Goal: Task Accomplishment & Management: Manage account settings

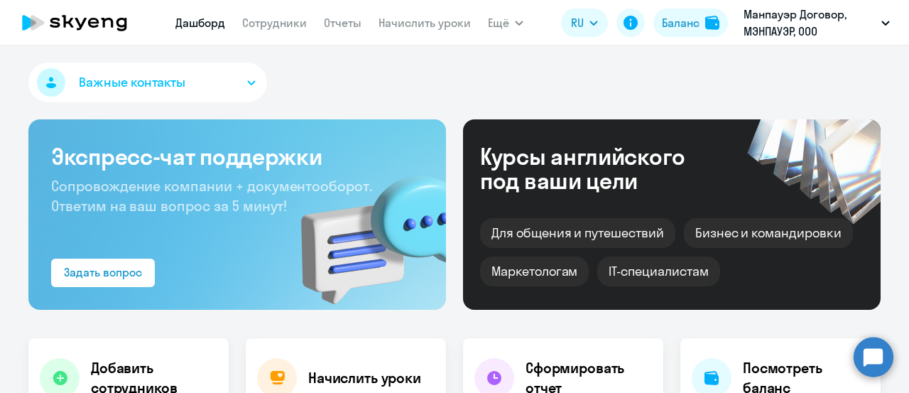
select select "30"
click at [291, 25] on link "Сотрудники" at bounding box center [274, 23] width 65 height 14
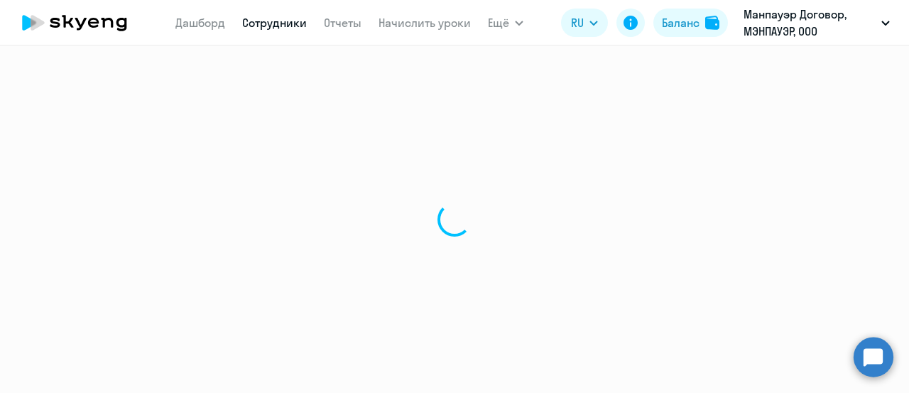
select select "30"
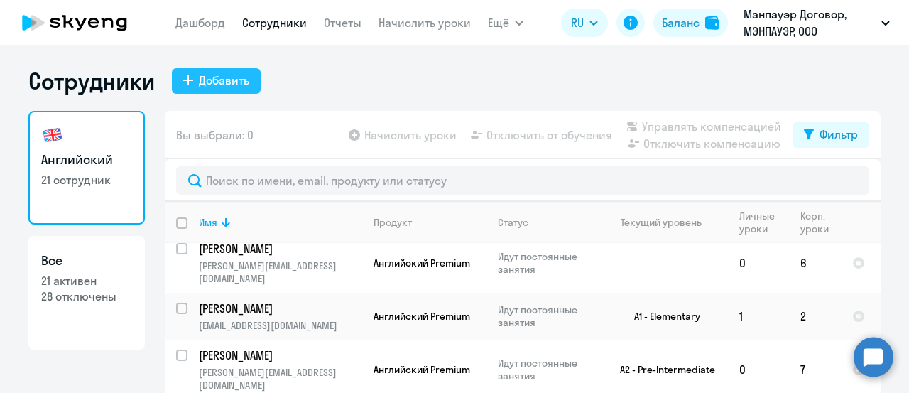
click at [230, 84] on div "Добавить" at bounding box center [224, 80] width 50 height 17
select select "english_adult_not_native_speaker"
select select "3"
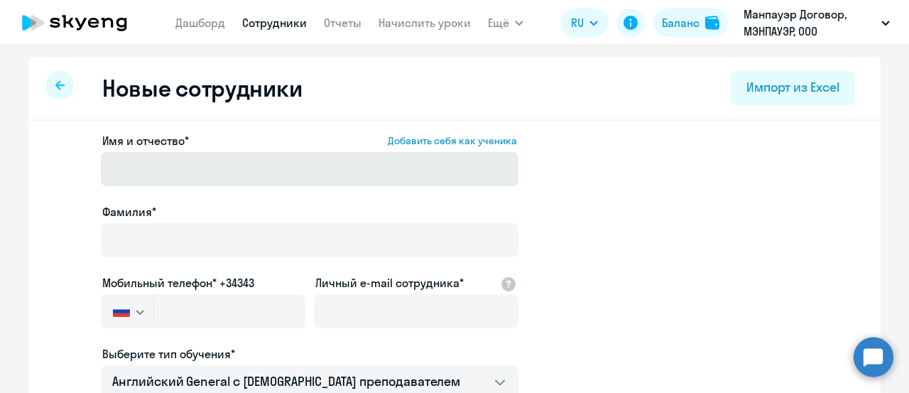
drag, startPoint x: 178, startPoint y: 151, endPoint x: 178, endPoint y: 162, distance: 11.4
click at [178, 156] on div "Имя и отчество* Добавить себя как ученика" at bounding box center [310, 162] width 418 height 60
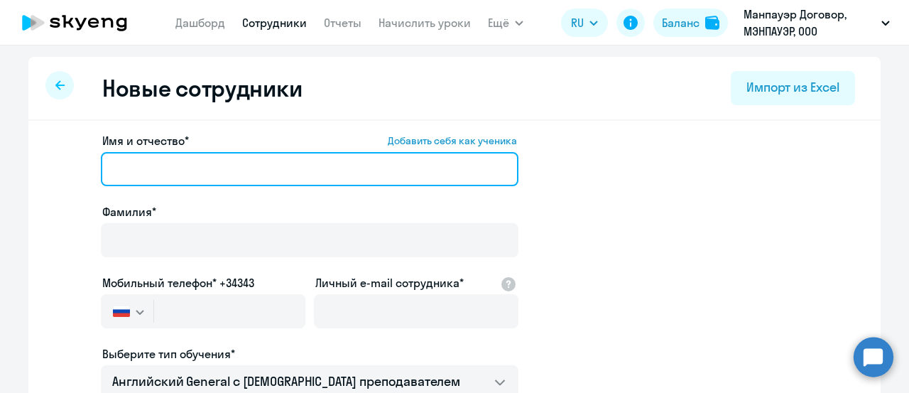
click at [178, 168] on input "Имя и отчество* Добавить себя как ученика" at bounding box center [310, 169] width 418 height 34
paste input "[PERSON_NAME]"
drag, startPoint x: 144, startPoint y: 170, endPoint x: 50, endPoint y: 167, distance: 93.8
click at [51, 167] on app-new-student-form "Имя и отчество* Добавить себя как ученика [PERSON_NAME]* Мобильный телефон* +34…" at bounding box center [454, 385] width 807 height 507
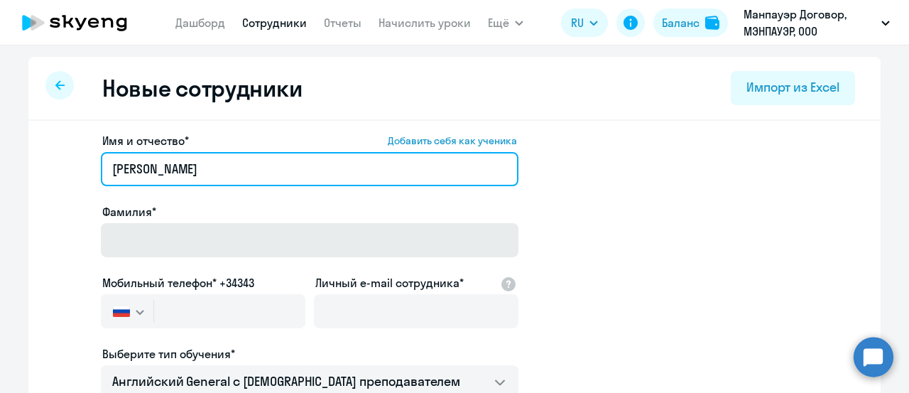
type input "[PERSON_NAME]"
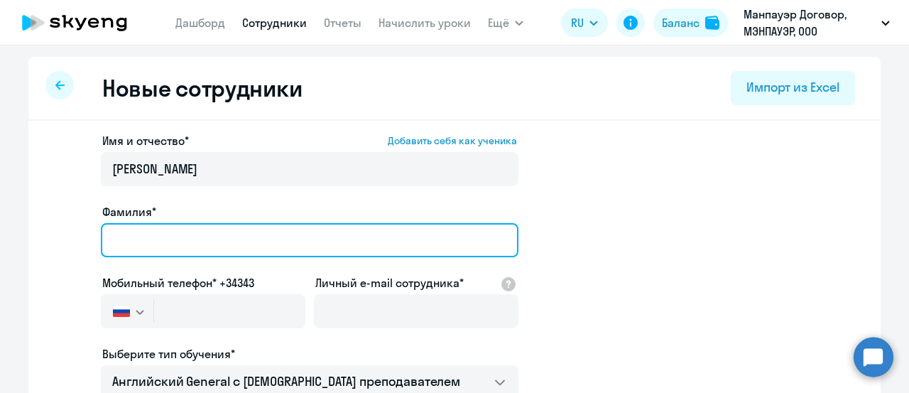
click at [137, 236] on input "Фамилия*" at bounding box center [310, 240] width 418 height 34
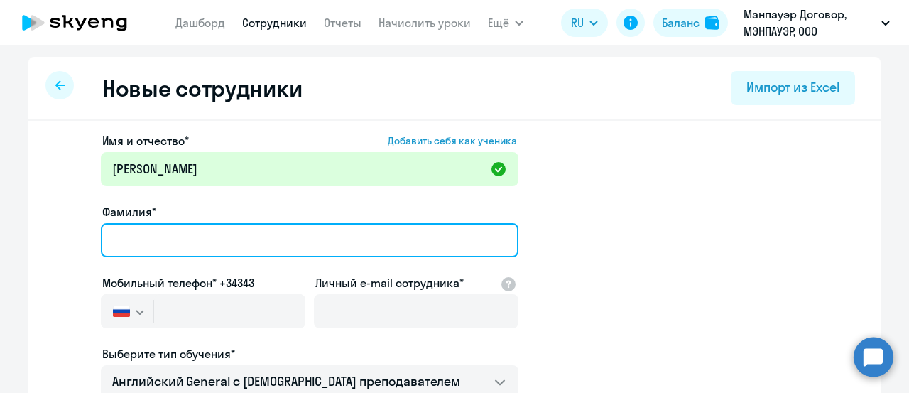
paste input "[PERSON_NAME]"
drag, startPoint x: 144, startPoint y: 242, endPoint x: 392, endPoint y: 237, distance: 248.7
click at [392, 237] on input "[PERSON_NAME]" at bounding box center [310, 240] width 418 height 34
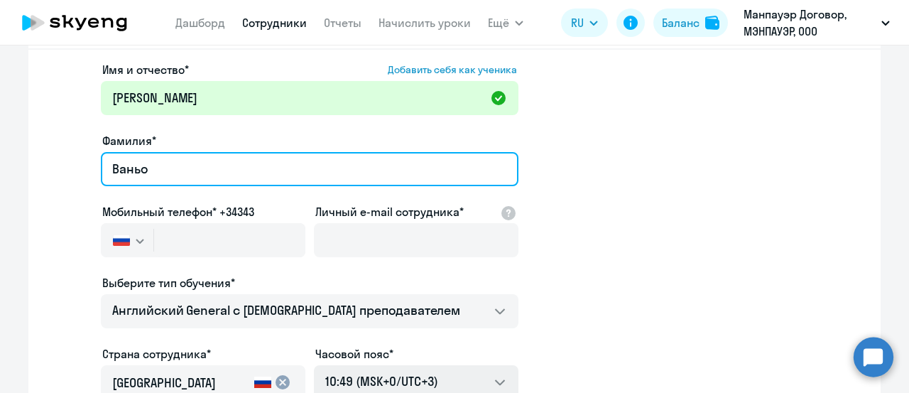
type input "Ваньо"
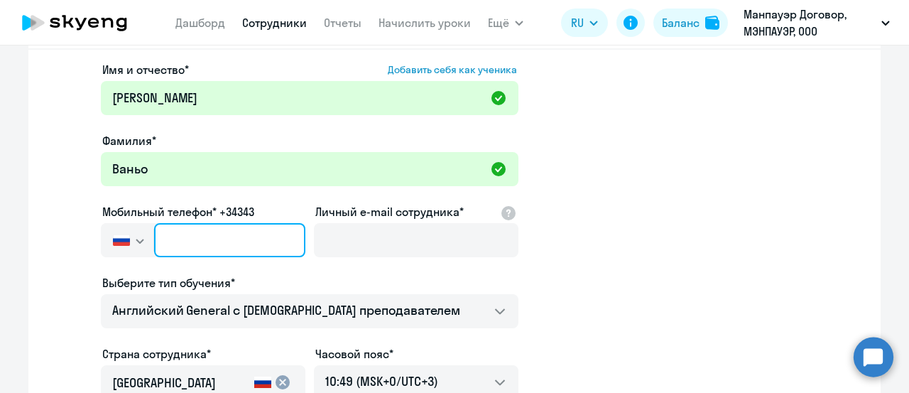
click at [216, 235] on input "text" at bounding box center [229, 240] width 151 height 34
paste input "[PHONE_NUMBER]"
type input "[PHONE_NUMBER]"
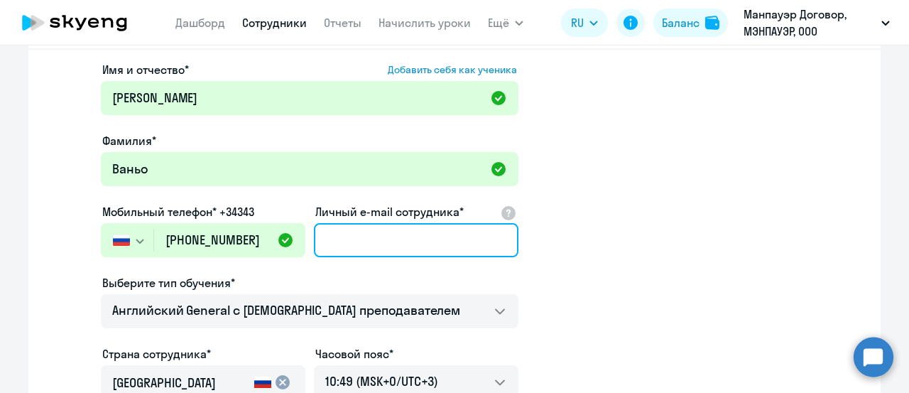
click at [396, 237] on input "Личный e-mail сотрудника*" at bounding box center [416, 240] width 205 height 34
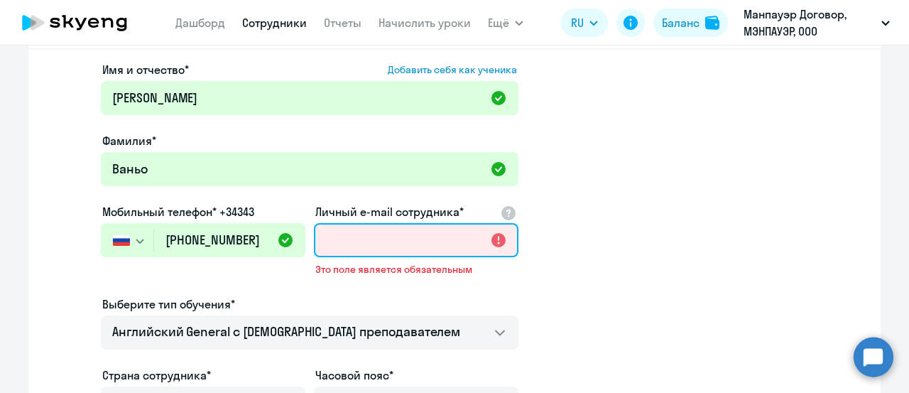
paste input "[EMAIL_ADDRESS][DOMAIN_NAME]"
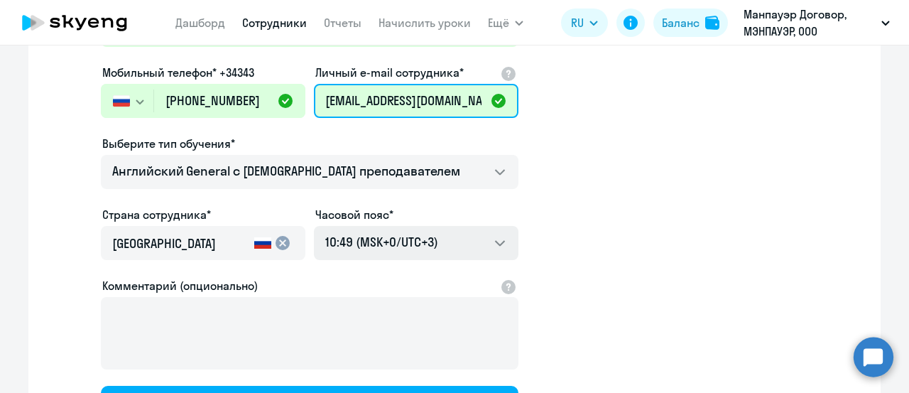
scroll to position [213, 0]
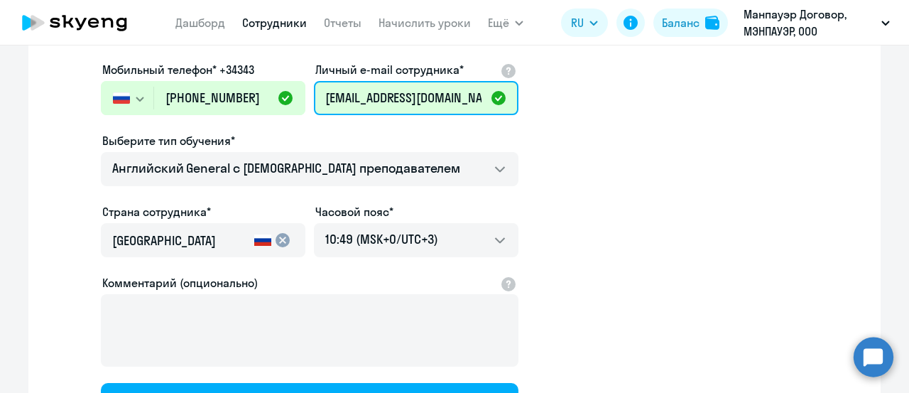
type input "[EMAIL_ADDRESS][DOMAIN_NAME]"
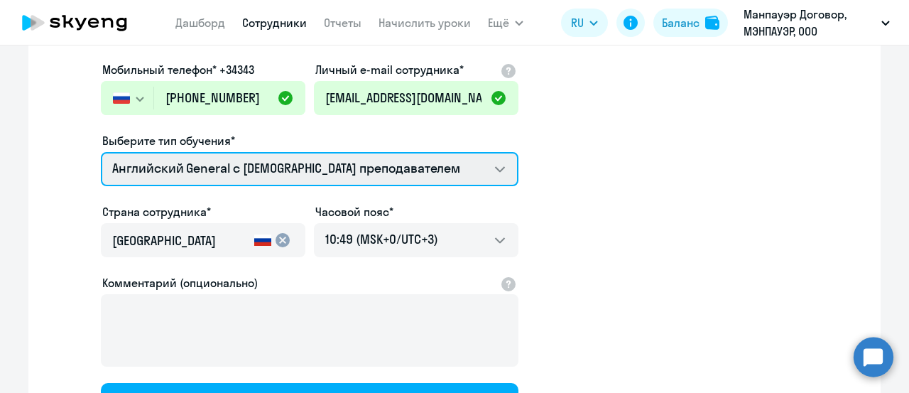
click at [254, 164] on select "Английский General с [DEMOGRAPHIC_DATA] преподавателем Английский General с [DE…" at bounding box center [310, 169] width 418 height 34
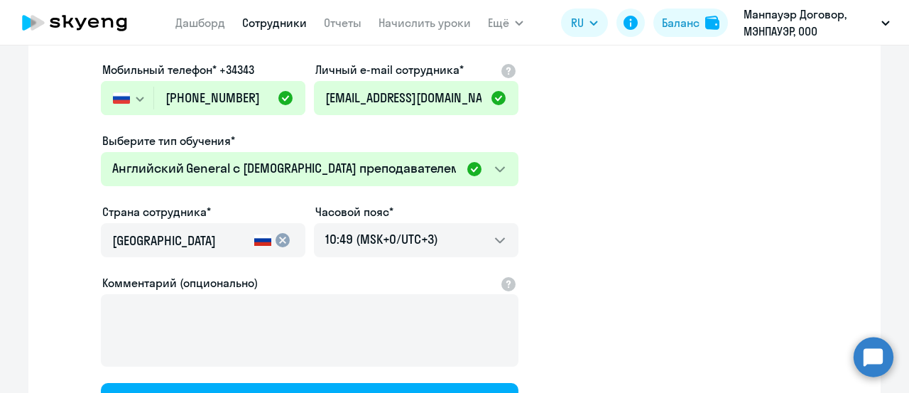
click at [725, 174] on app-new-student-form "Имя и отчество* Добавить себя как ученика [PERSON_NAME]* [PERSON_NAME] телефон*…" at bounding box center [454, 172] width 807 height 507
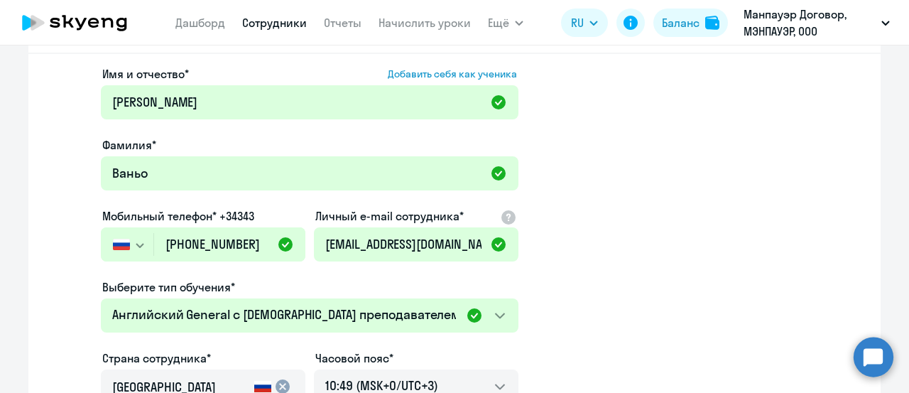
scroll to position [351, 0]
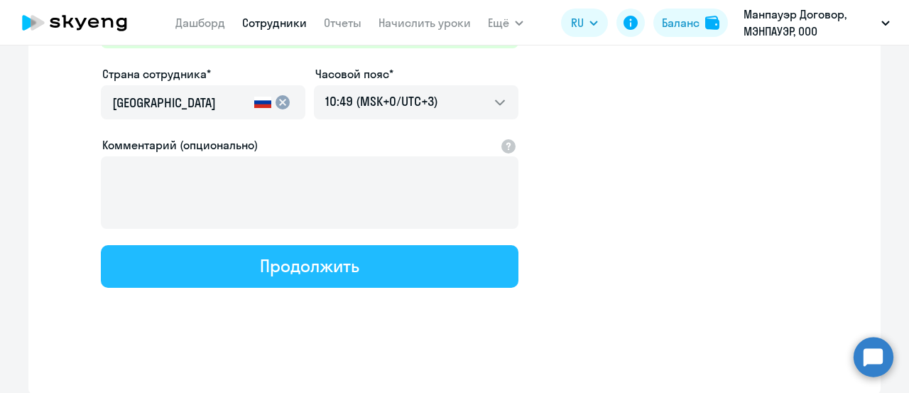
click at [378, 272] on button "Продолжить" at bounding box center [310, 266] width 418 height 43
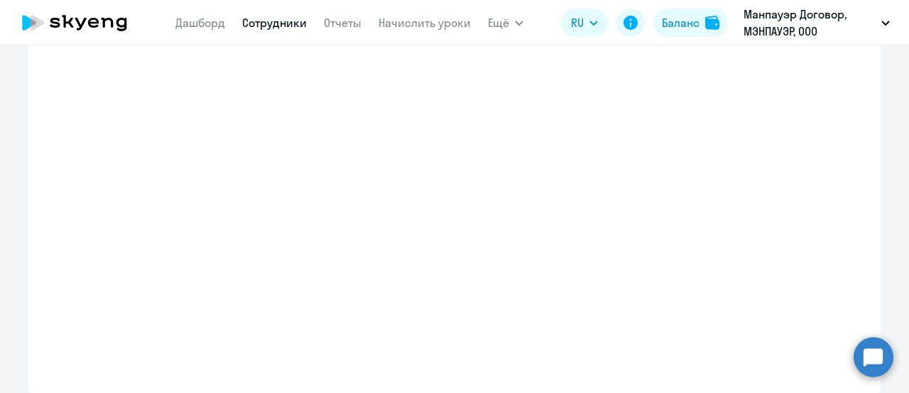
select select "english_adult_not_native_speaker"
select select "3"
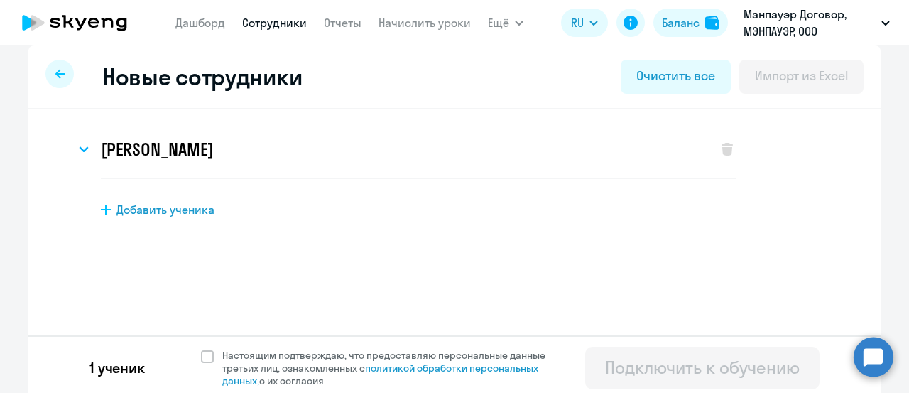
scroll to position [17, 0]
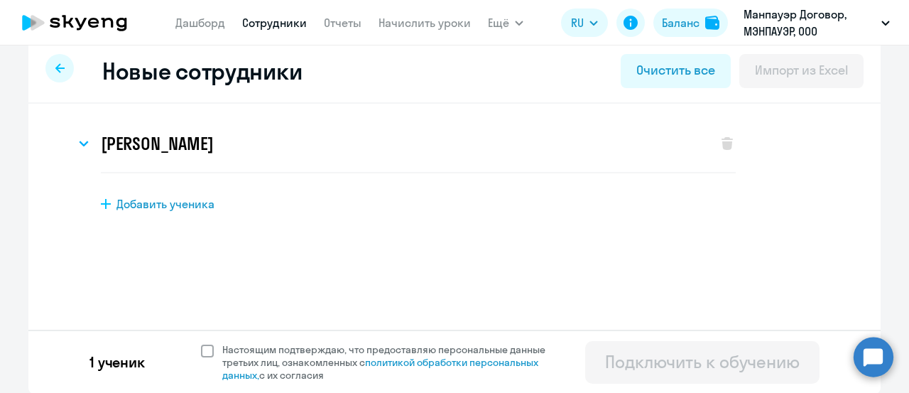
click at [201, 353] on span at bounding box center [207, 351] width 13 height 13
click at [200, 343] on input "Настоящим подтверждаю, что предоставляю персональные данные третьих лиц, ознако…" at bounding box center [200, 342] width 1 height 1
checkbox input "true"
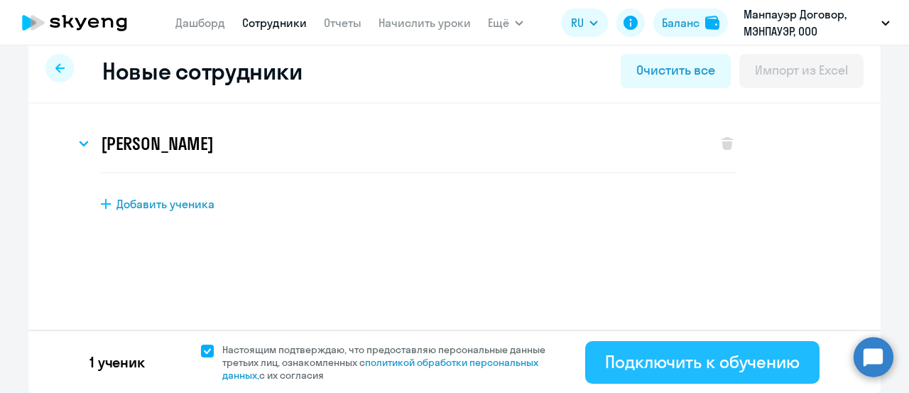
click at [763, 363] on div "Подключить к обучению" at bounding box center [702, 361] width 195 height 23
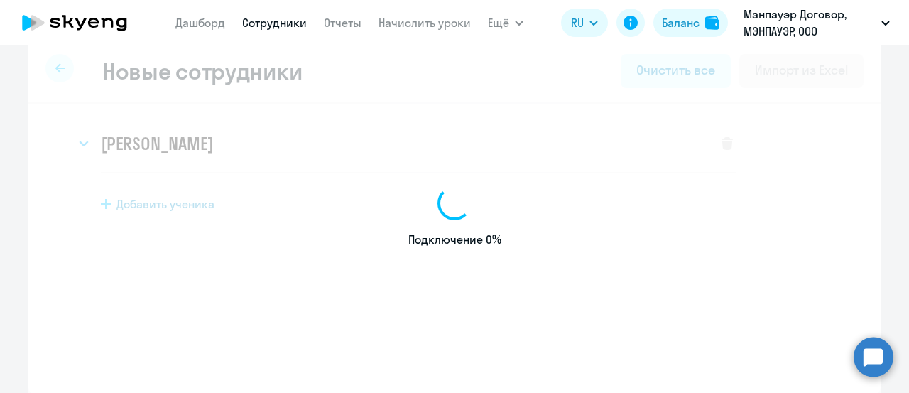
select select "english_adult_not_native_speaker"
select select "3"
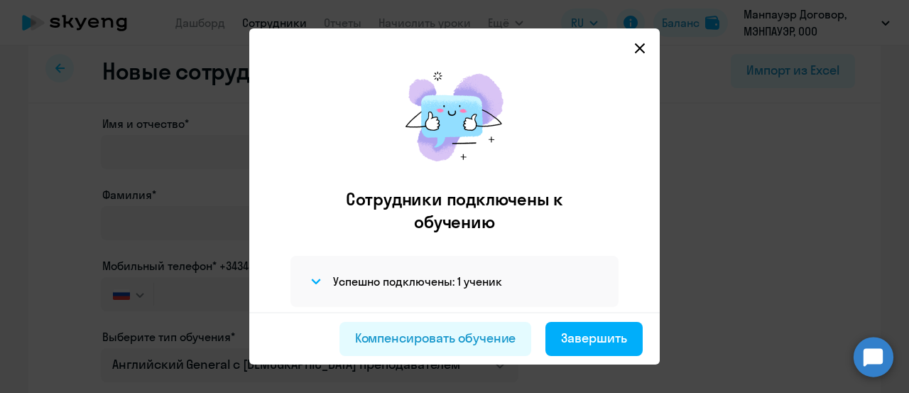
scroll to position [40, 0]
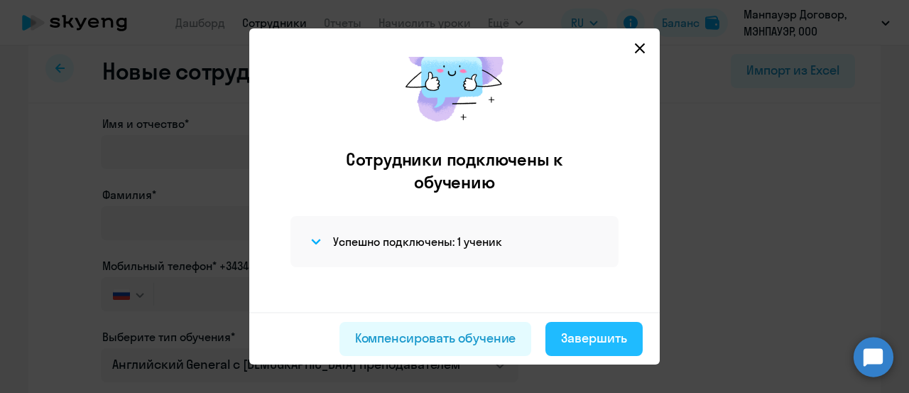
click at [598, 337] on div "Завершить" at bounding box center [594, 338] width 66 height 18
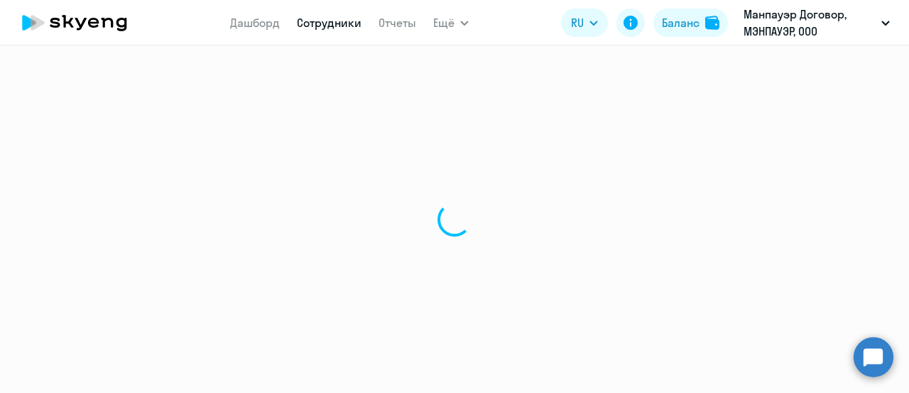
select select "30"
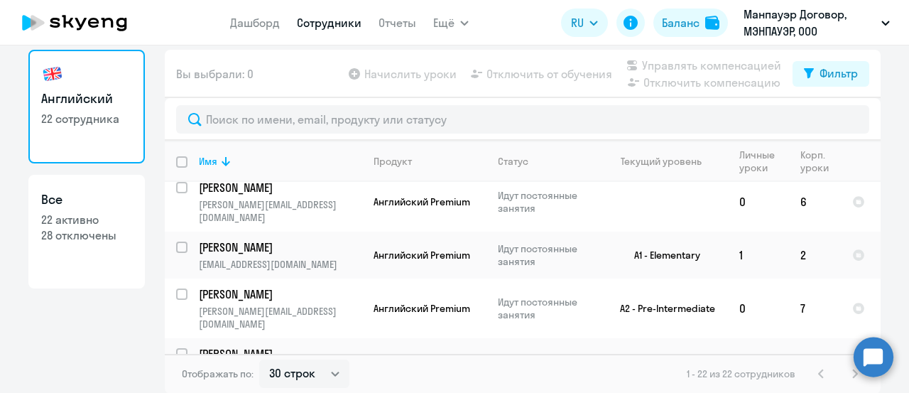
scroll to position [639, 0]
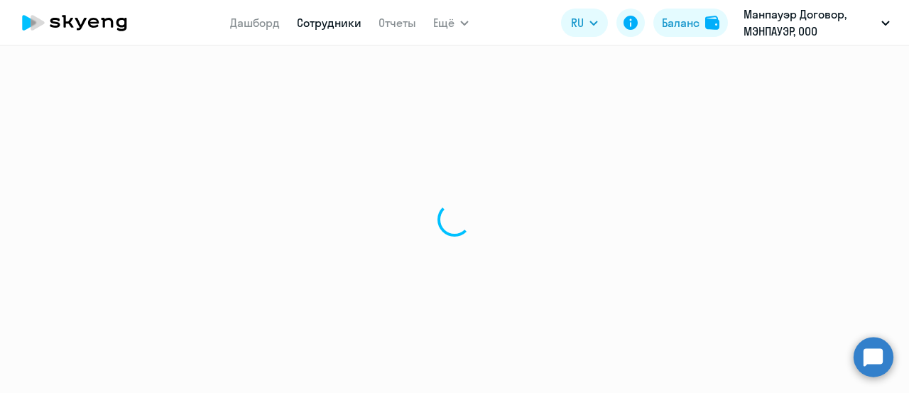
select select "english"
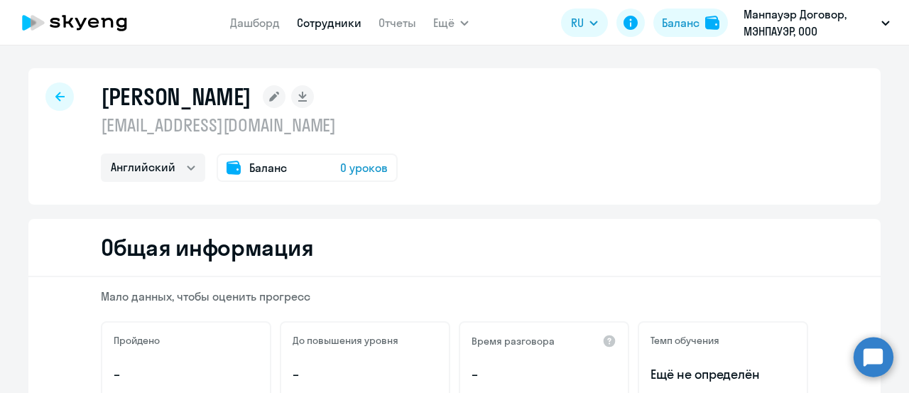
click at [55, 93] on icon at bounding box center [59, 96] width 9 height 9
select select "30"
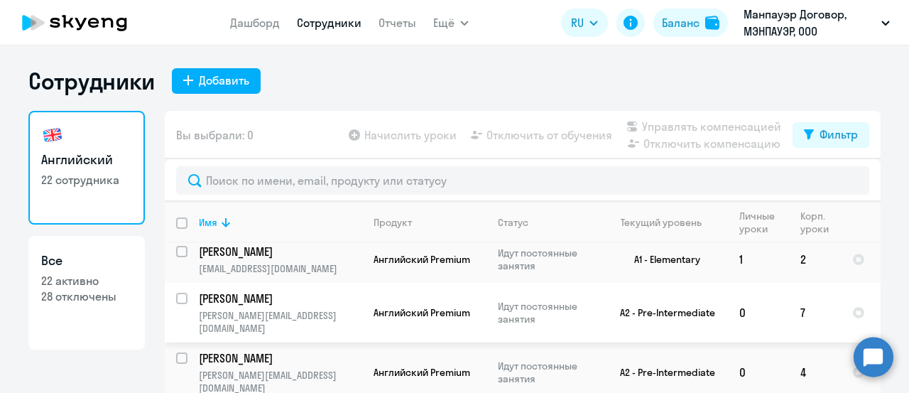
scroll to position [639, 0]
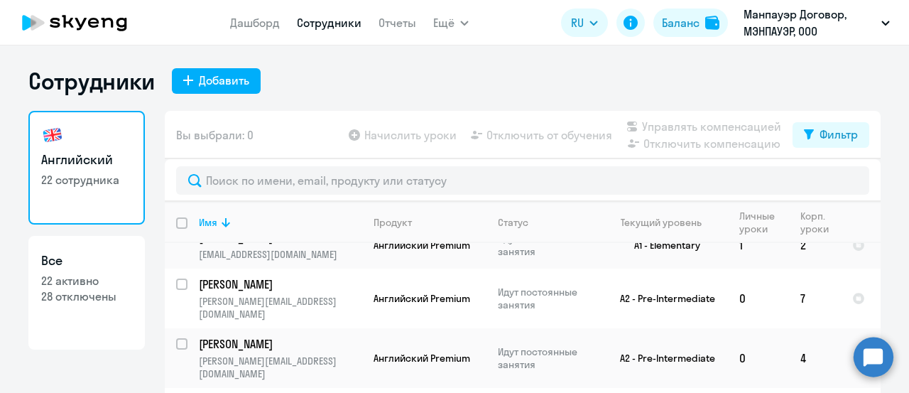
checkbox input "true"
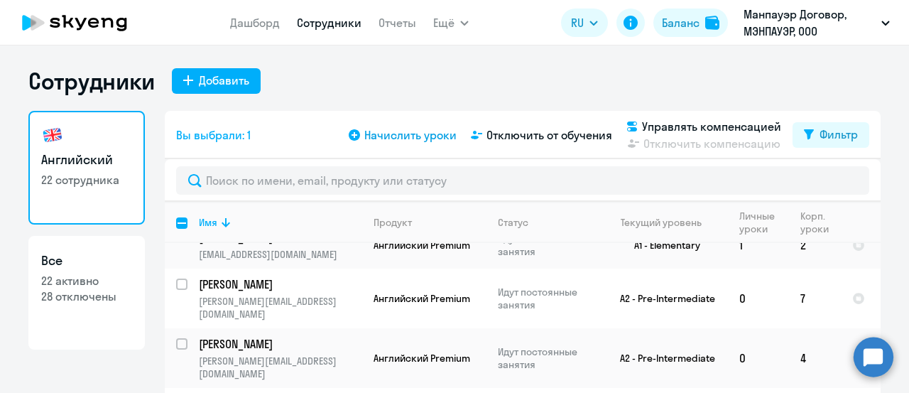
click at [418, 138] on span "Начислить уроки" at bounding box center [410, 134] width 92 height 17
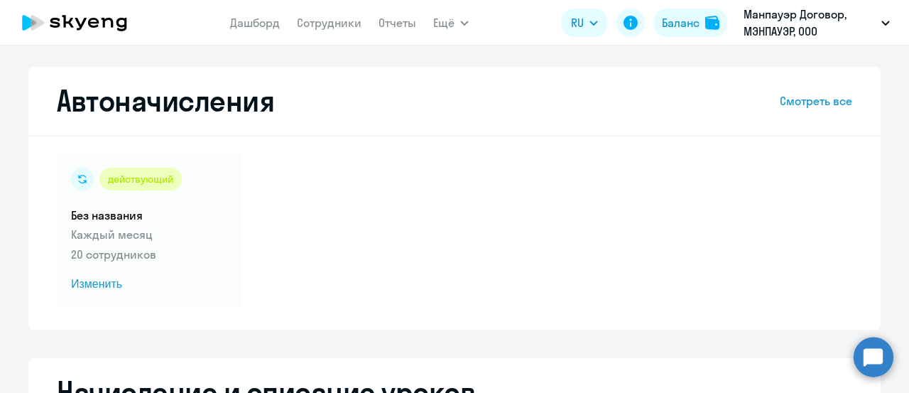
select select "10"
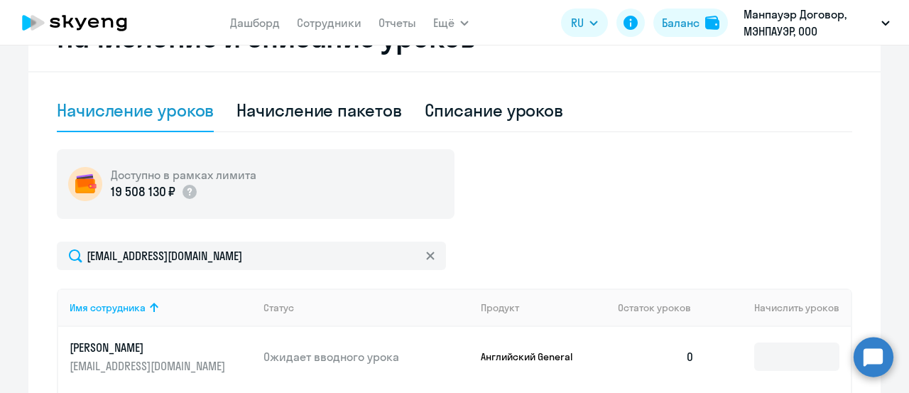
scroll to position [497, 0]
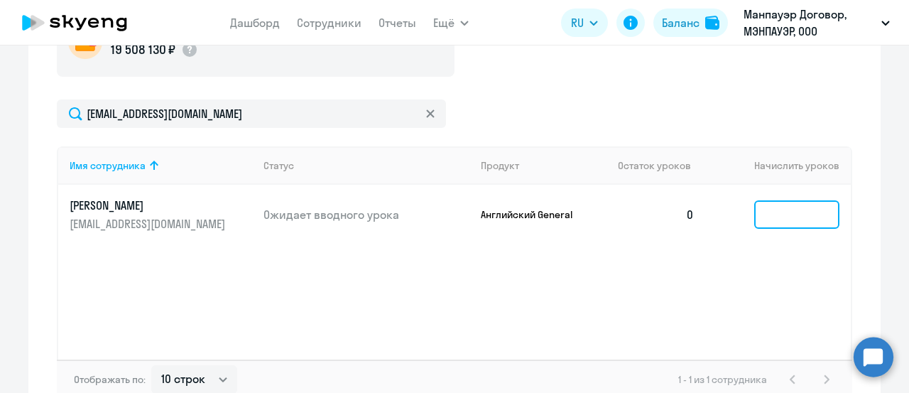
click at [823, 219] on input at bounding box center [797, 214] width 85 height 28
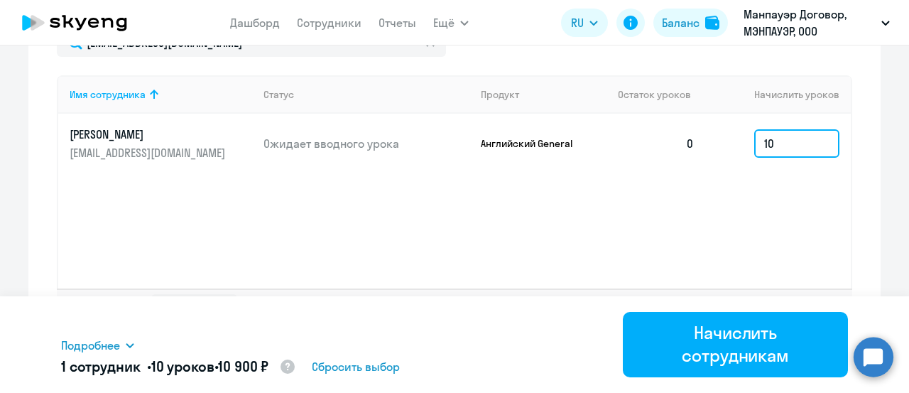
scroll to position [583, 0]
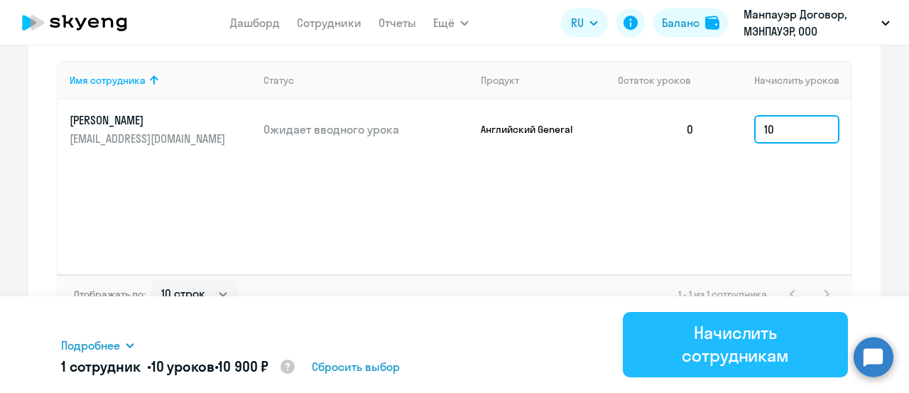
type input "10"
click at [738, 345] on div "Начислить сотрудникам" at bounding box center [735, 343] width 185 height 45
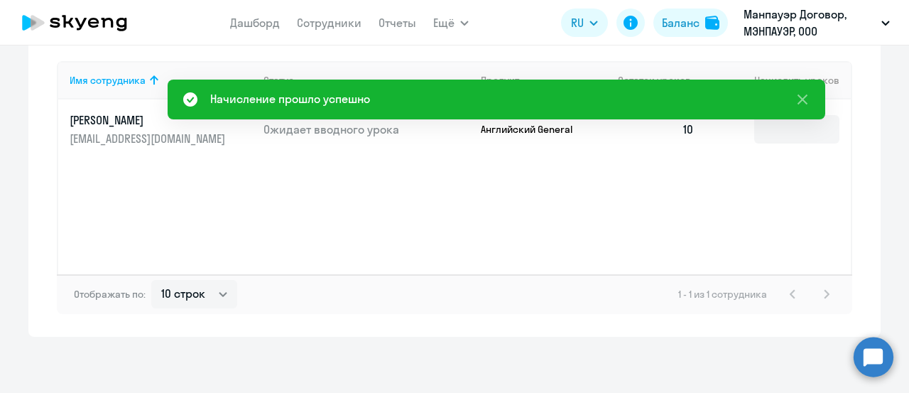
scroll to position [440, 0]
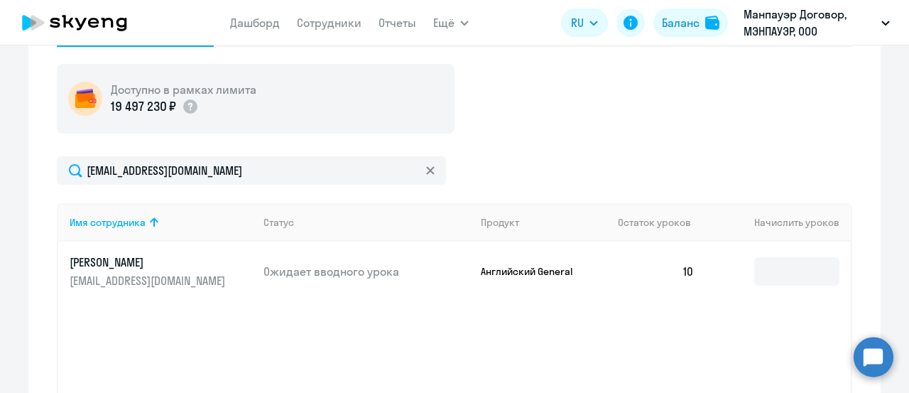
drag, startPoint x: 63, startPoint y: 261, endPoint x: 238, endPoint y: 261, distance: 175.5
click at [238, 261] on td "Ваньо Карина Игоревна [EMAIL_ADDRESS][DOMAIN_NAME]" at bounding box center [155, 272] width 194 height 60
copy p "[PERSON_NAME]"
click at [334, 31] on app-menu-item-link "Сотрудники" at bounding box center [329, 23] width 65 height 18
click at [335, 25] on link "Сотрудники" at bounding box center [329, 23] width 65 height 14
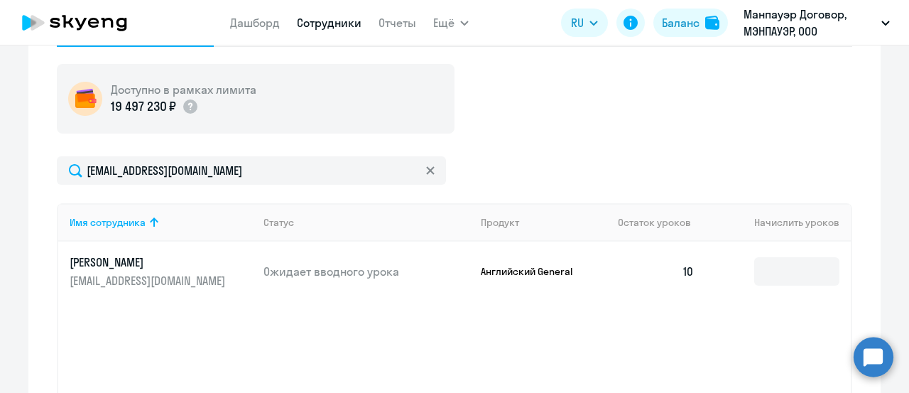
select select "30"
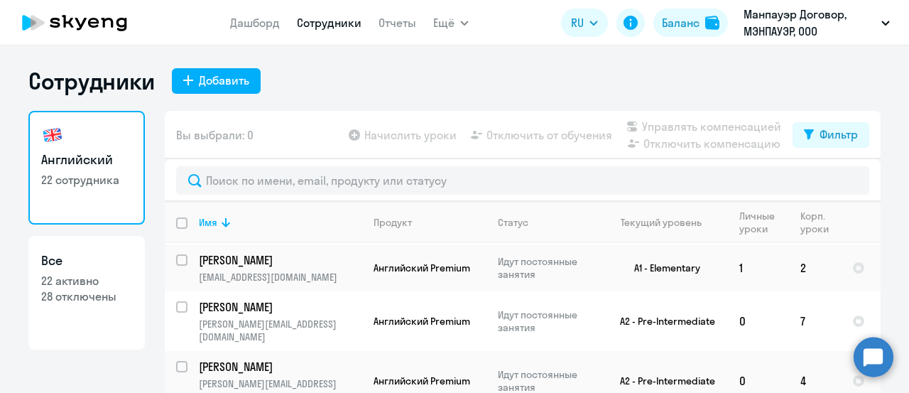
scroll to position [639, 0]
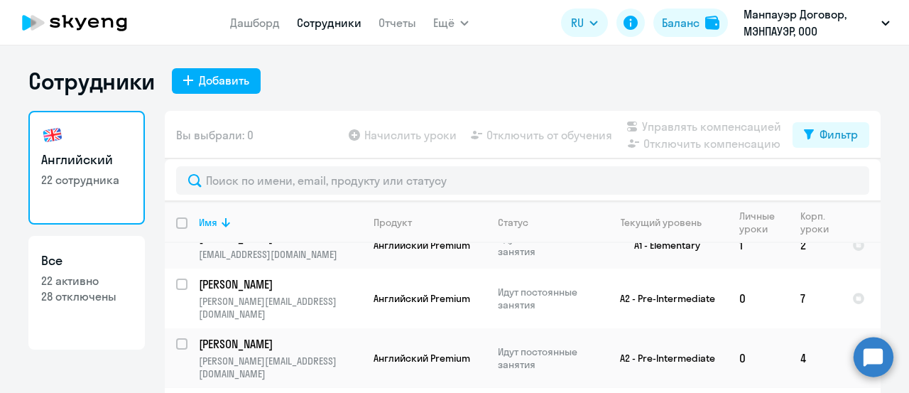
checkbox input "true"
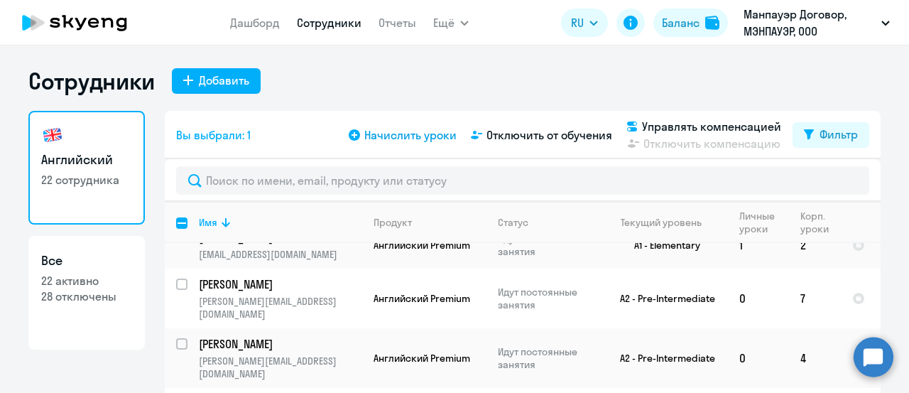
click at [426, 140] on span "Начислить уроки" at bounding box center [410, 134] width 92 height 17
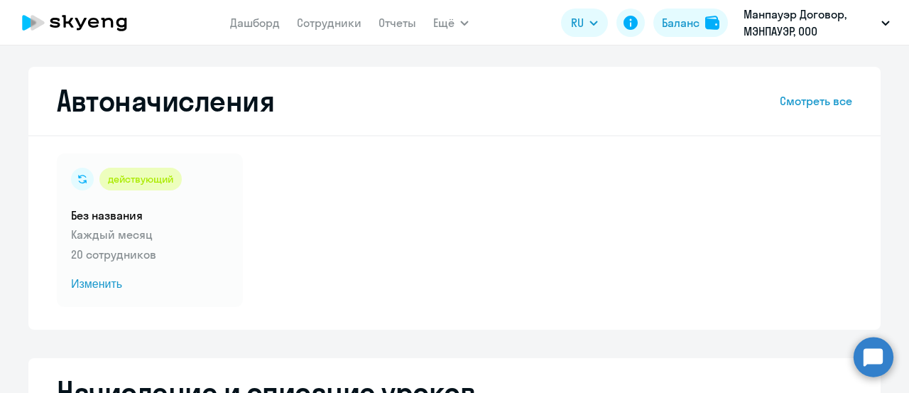
select select "10"
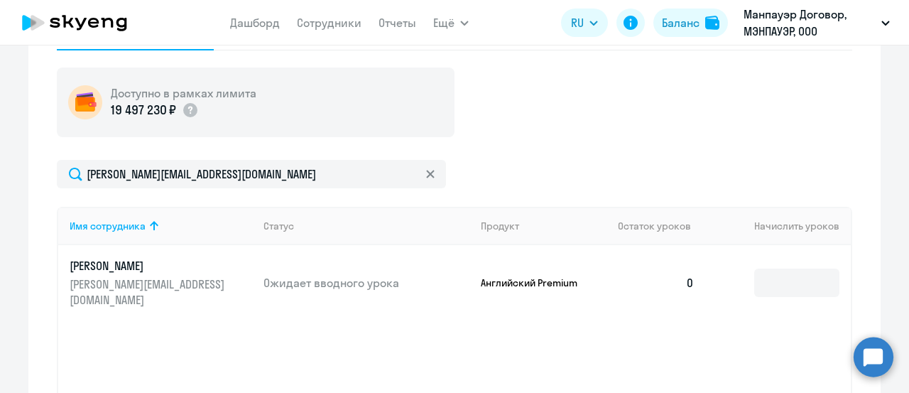
scroll to position [568, 0]
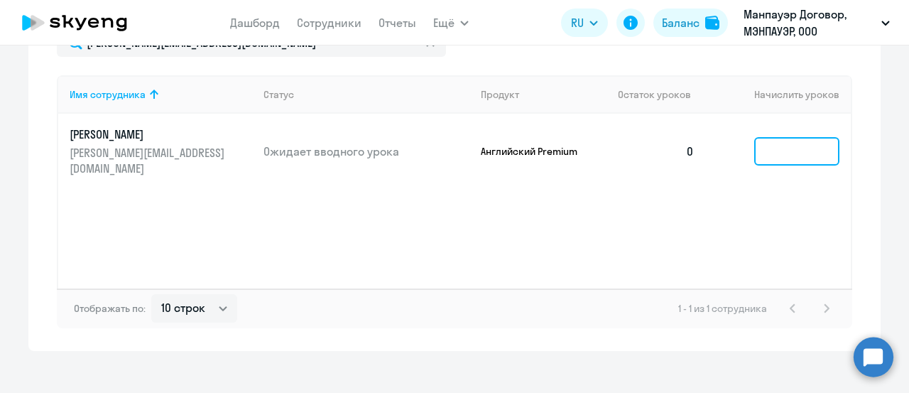
click at [811, 141] on input at bounding box center [797, 151] width 85 height 28
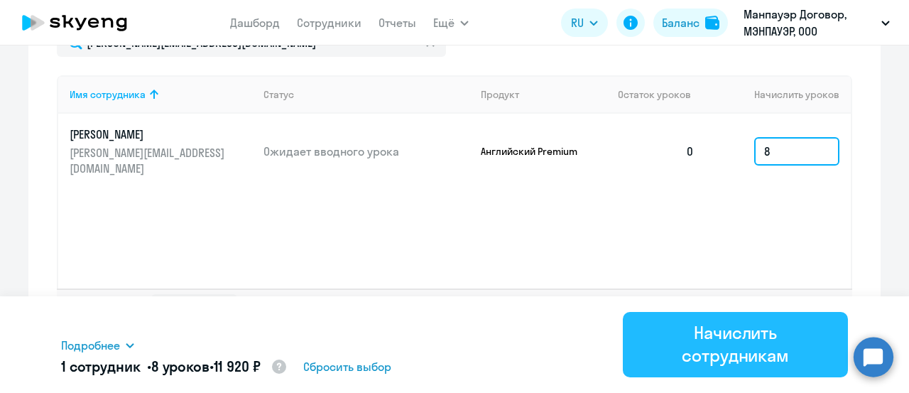
type input "8"
click at [709, 336] on div "Начислить сотрудникам" at bounding box center [735, 343] width 185 height 45
